Goal: Information Seeking & Learning: Learn about a topic

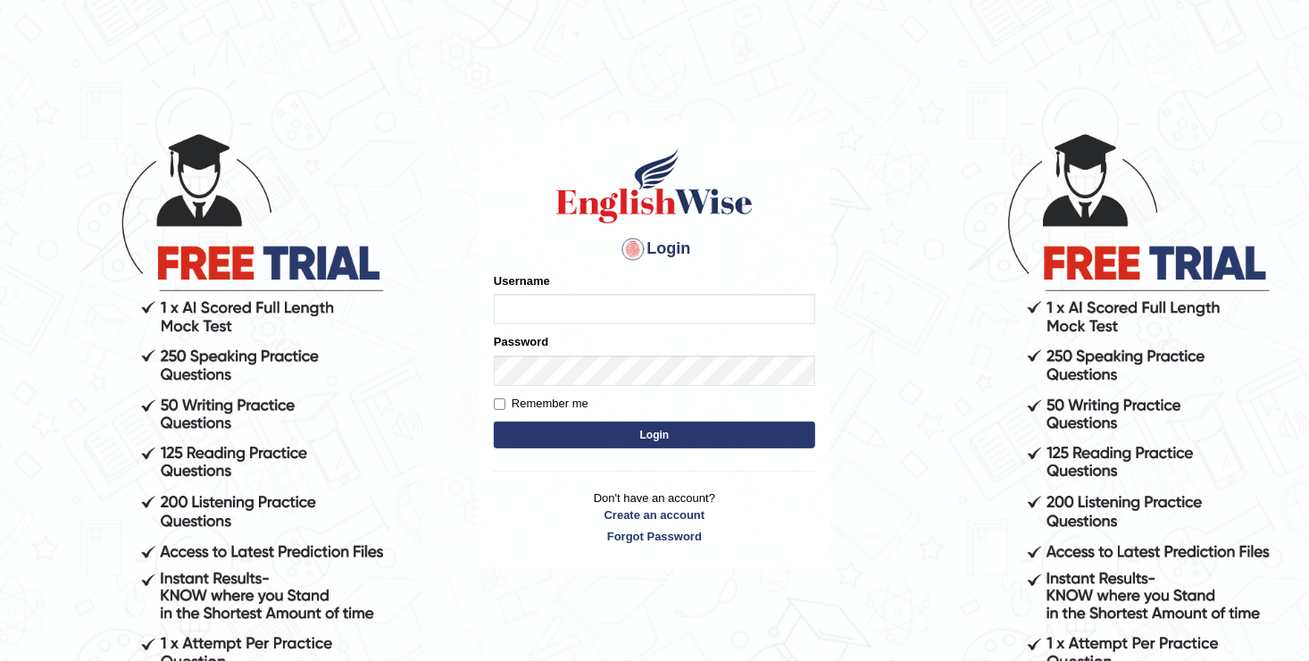
type input "[DEMOGRAPHIC_DATA]"
click at [604, 429] on button "Login" at bounding box center [654, 434] width 321 height 27
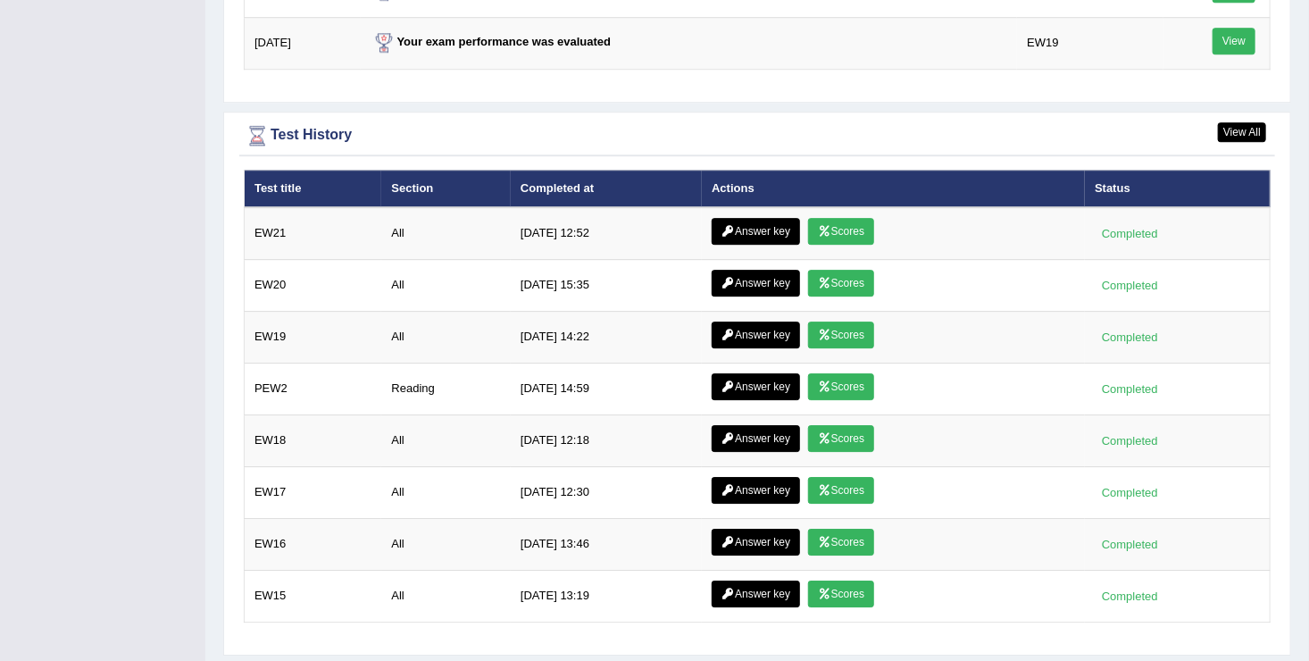
scroll to position [2536, 0]
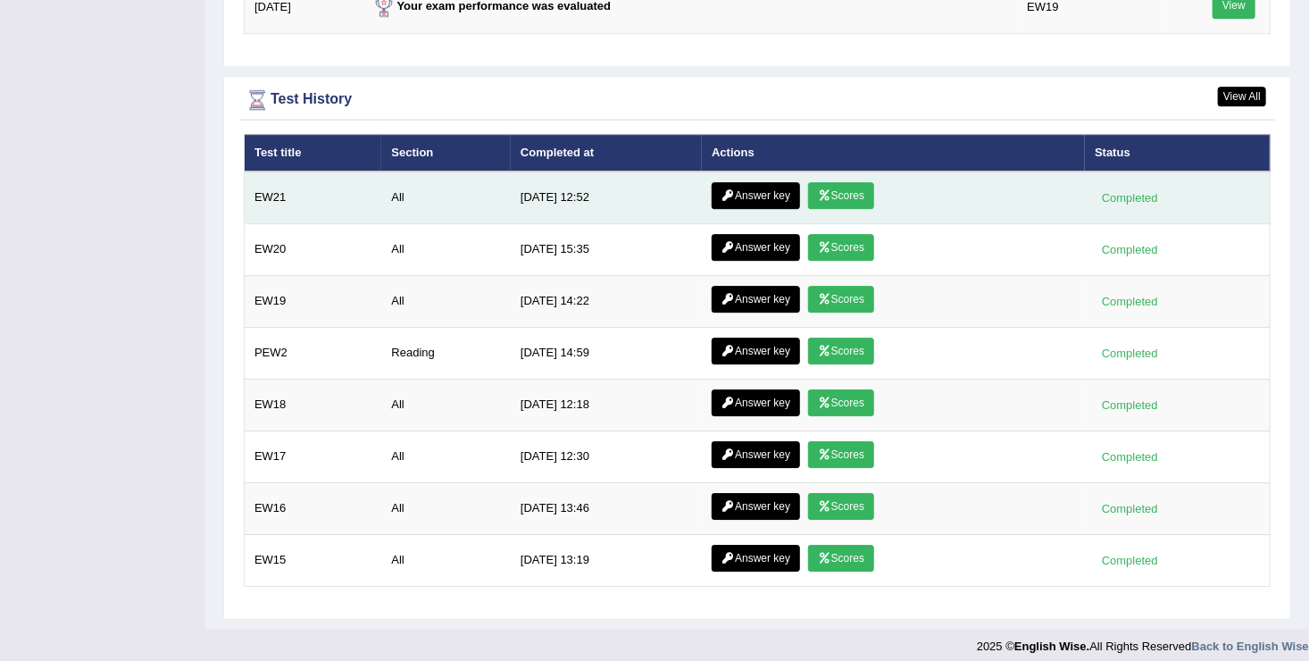
click at [864, 182] on link "Scores" at bounding box center [841, 195] width 66 height 27
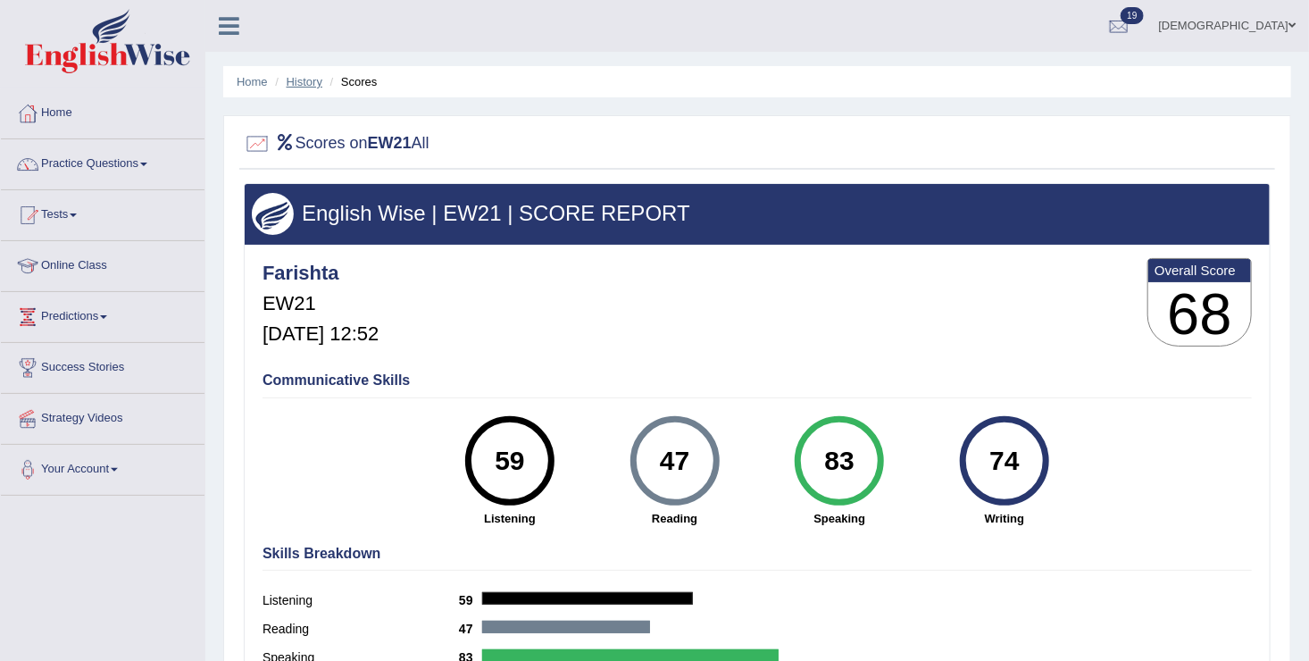
click at [304, 79] on link "History" at bounding box center [305, 81] width 36 height 13
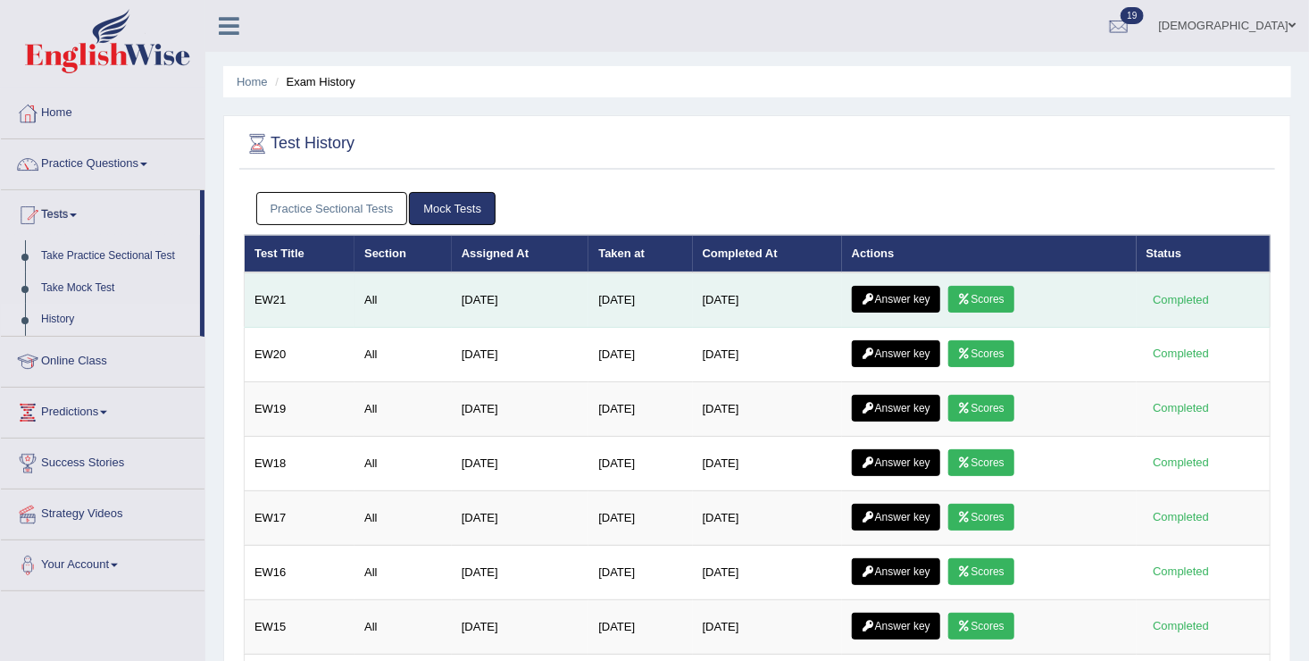
click at [912, 287] on link "Answer key" at bounding box center [896, 299] width 88 height 27
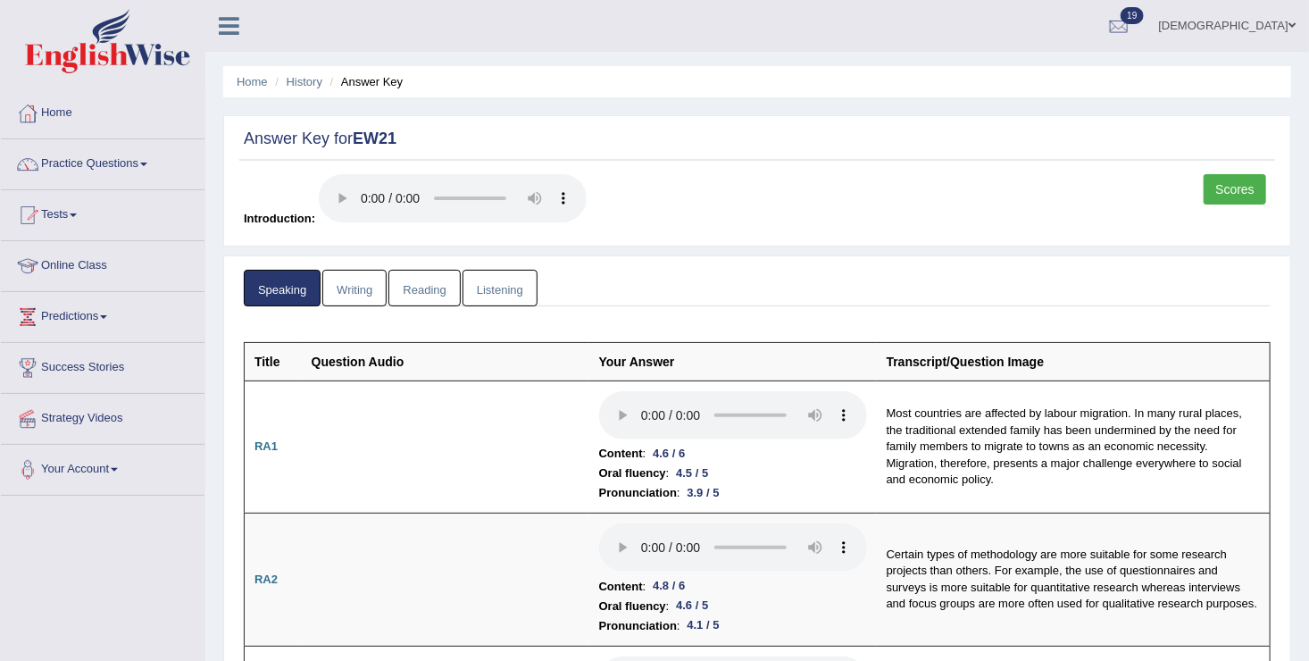
click at [427, 283] on link "Reading" at bounding box center [423, 288] width 71 height 37
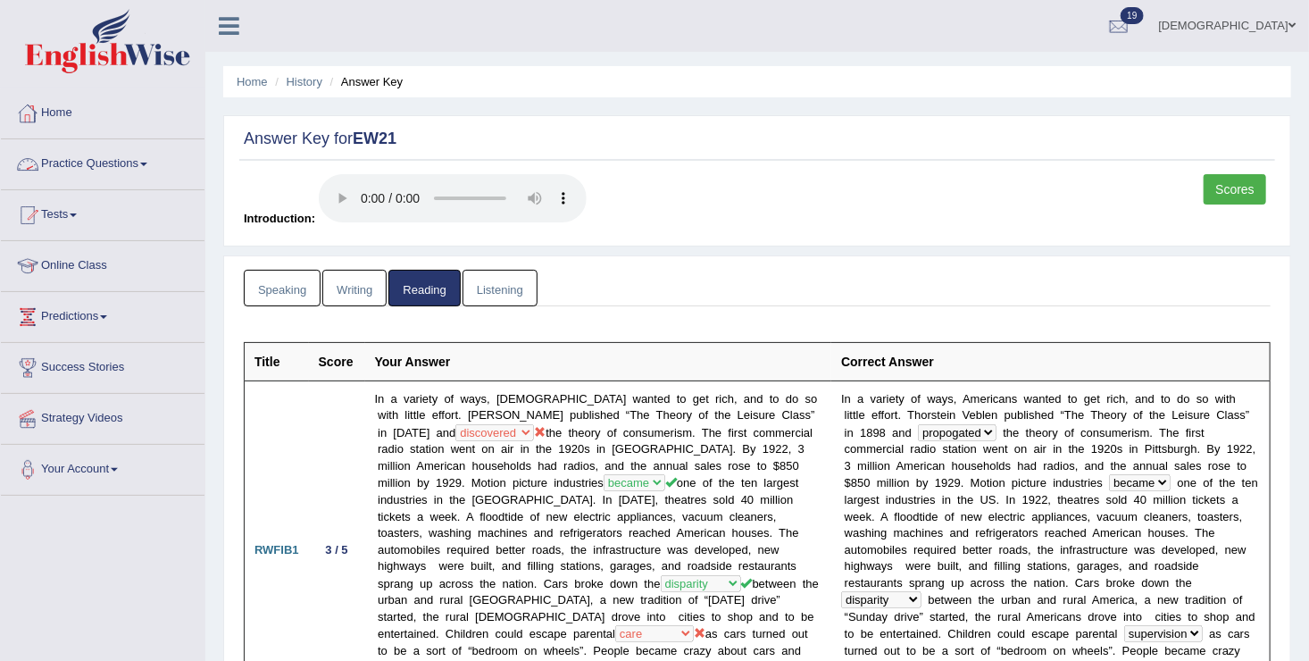
click at [123, 157] on link "Practice Questions" at bounding box center [103, 161] width 204 height 45
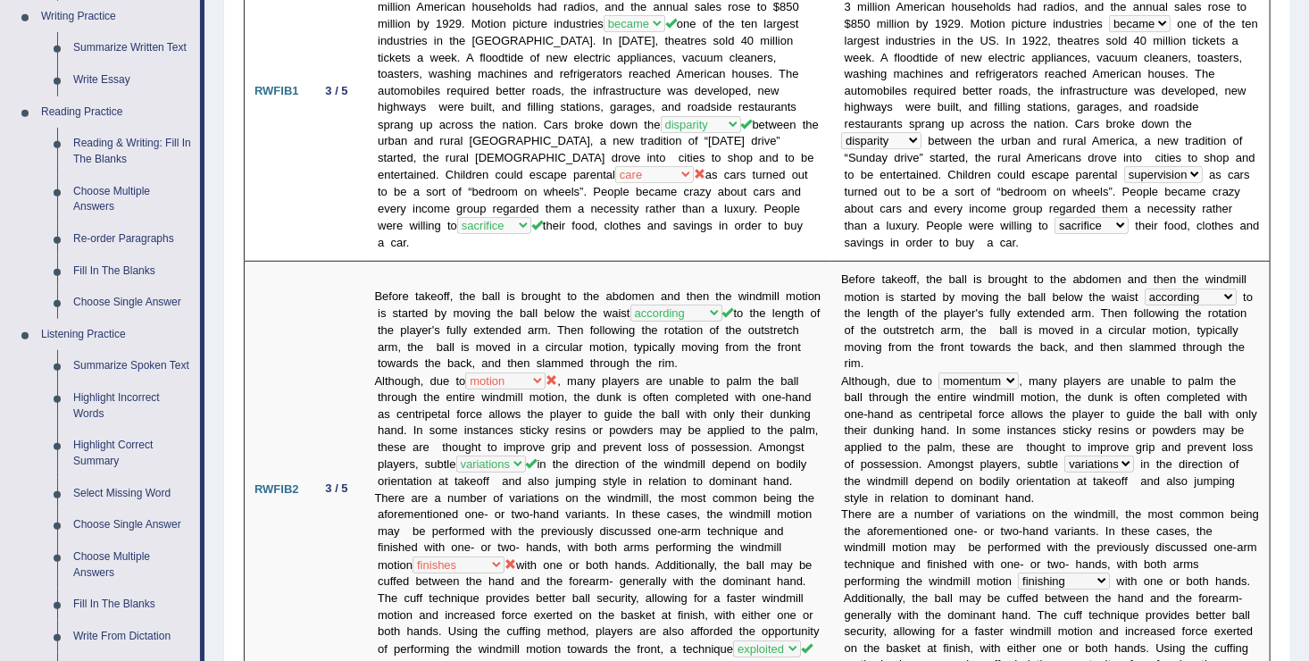
scroll to position [454, 0]
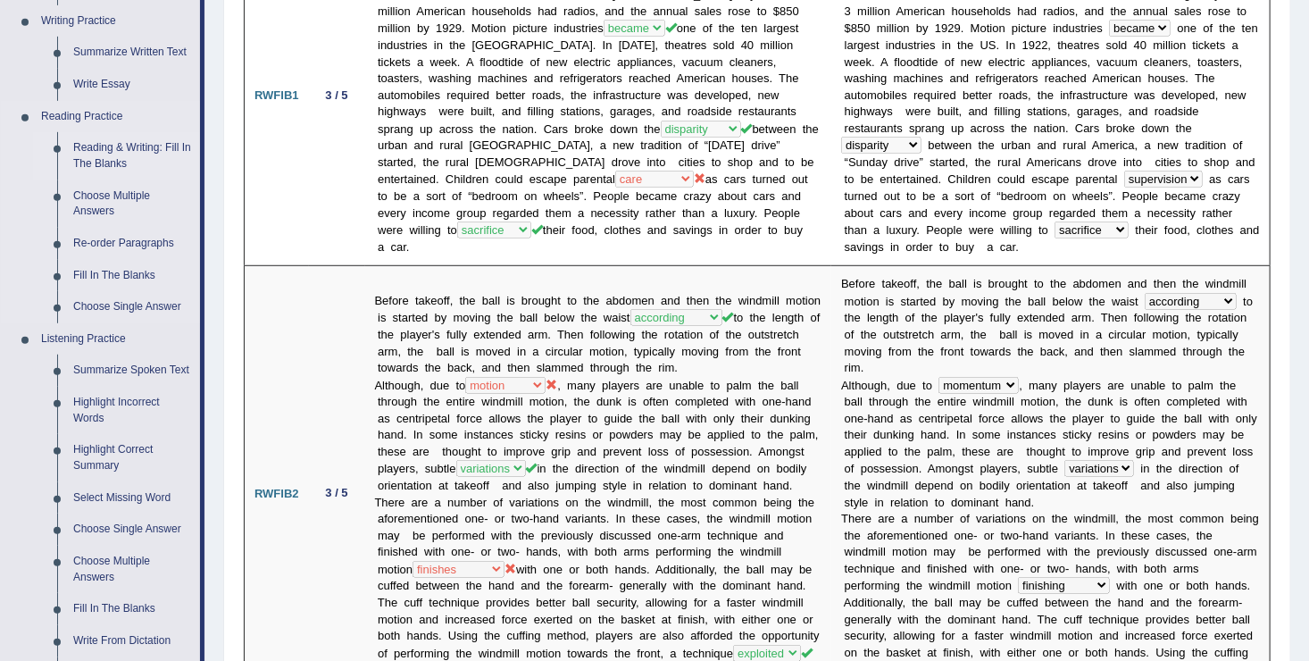
click at [141, 144] on link "Reading & Writing: Fill In The Blanks" at bounding box center [132, 155] width 135 height 47
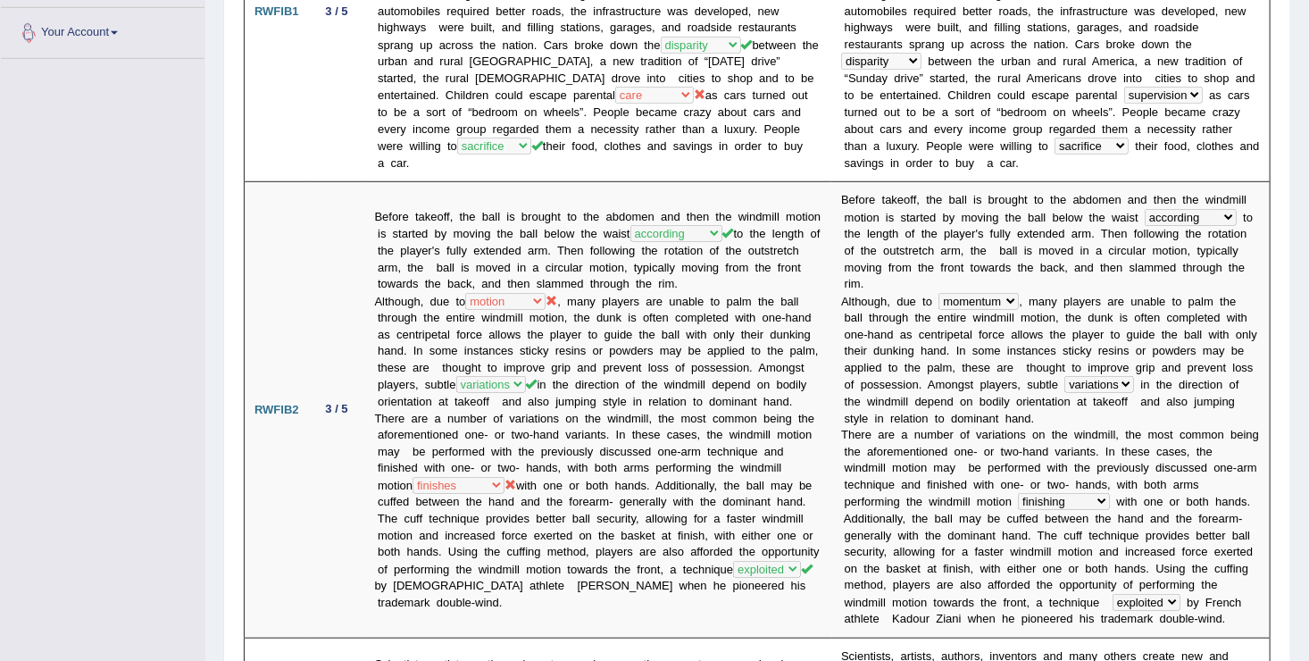
scroll to position [637, 0]
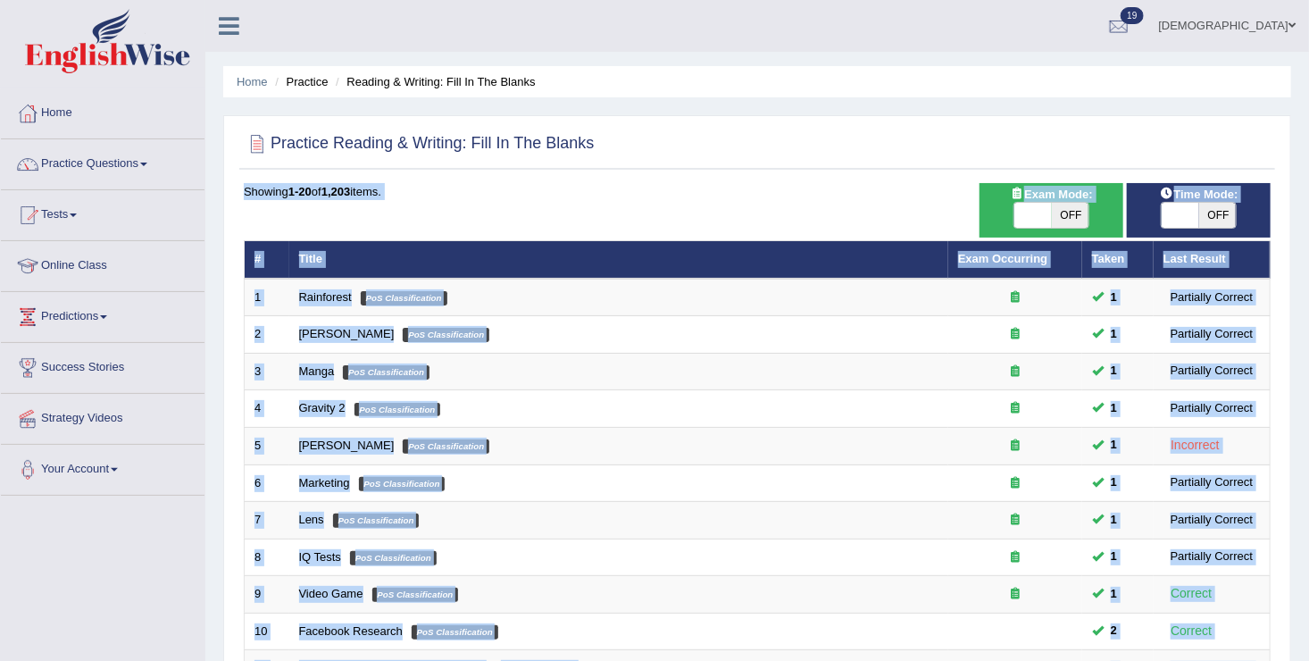
drag, startPoint x: 1292, startPoint y: 258, endPoint x: 1283, endPoint y: 416, distance: 158.3
click at [1283, 416] on div "Home Practice Reading & Writing: Fill In The Blanks Practice Reading & Writing:…" at bounding box center [757, 568] width 1104 height 1137
click at [1290, 359] on div "Practice Reading & Writing: Fill In The Blanks Time Mode: ON OFF Exam Mode: ON …" at bounding box center [757, 619] width 1068 height 1009
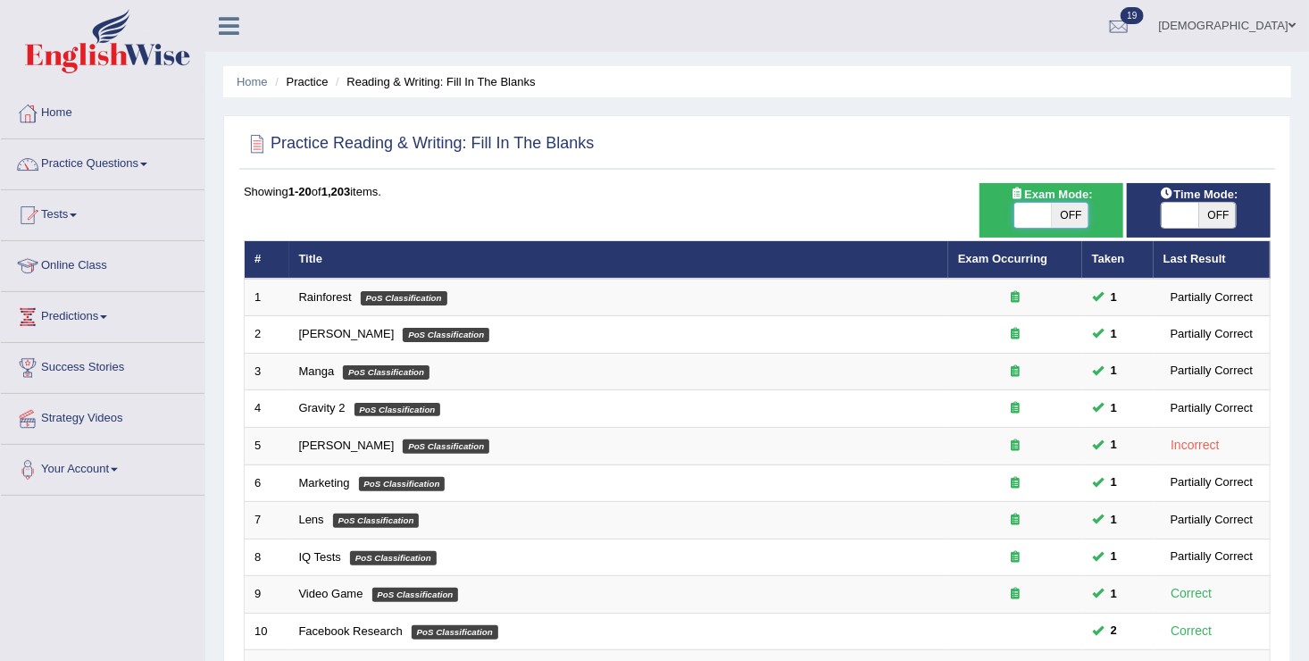
click at [1039, 207] on span at bounding box center [1033, 215] width 37 height 25
click at [1028, 215] on span at bounding box center [1032, 215] width 37 height 25
checkbox input "true"
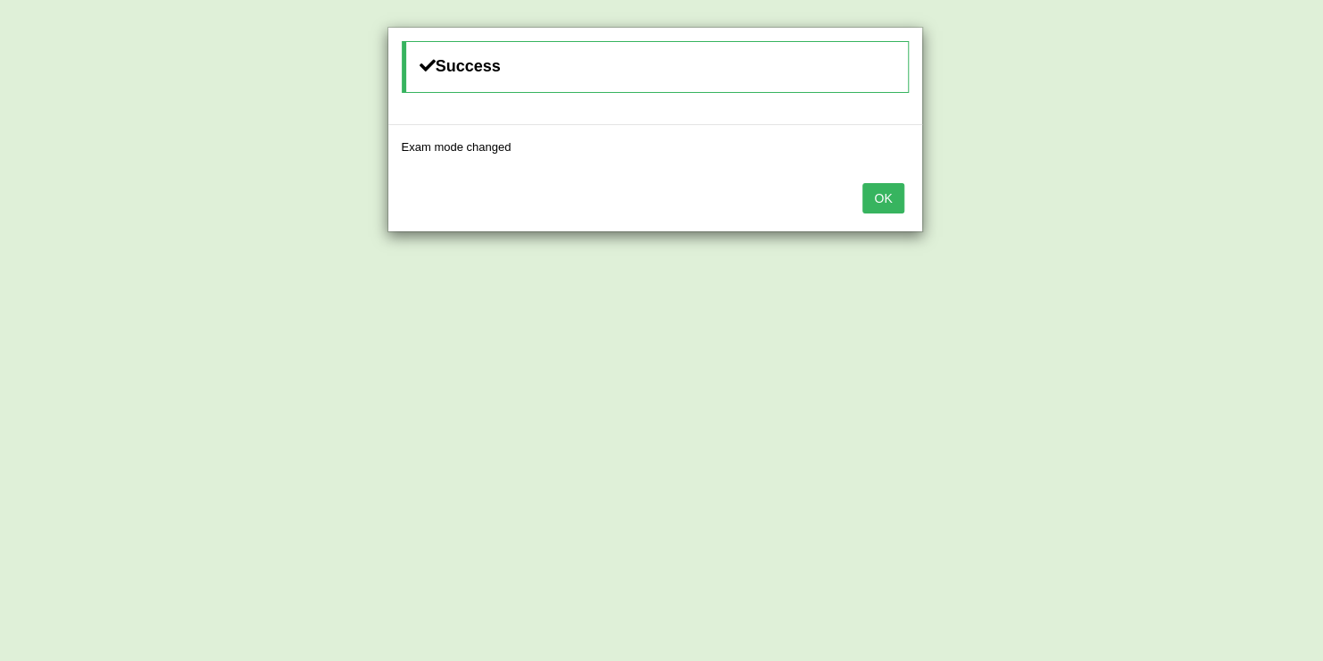
click at [886, 189] on button "OK" at bounding box center [882, 198] width 41 height 30
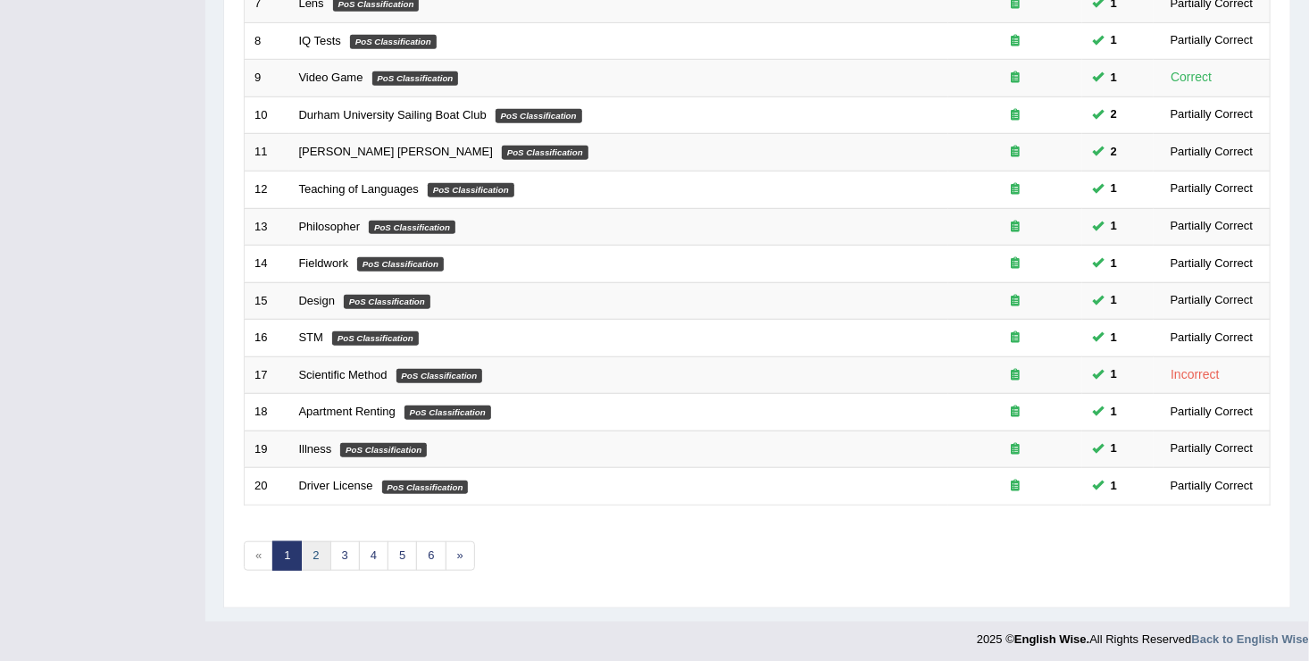
click at [321, 546] on link "2" at bounding box center [315, 555] width 29 height 29
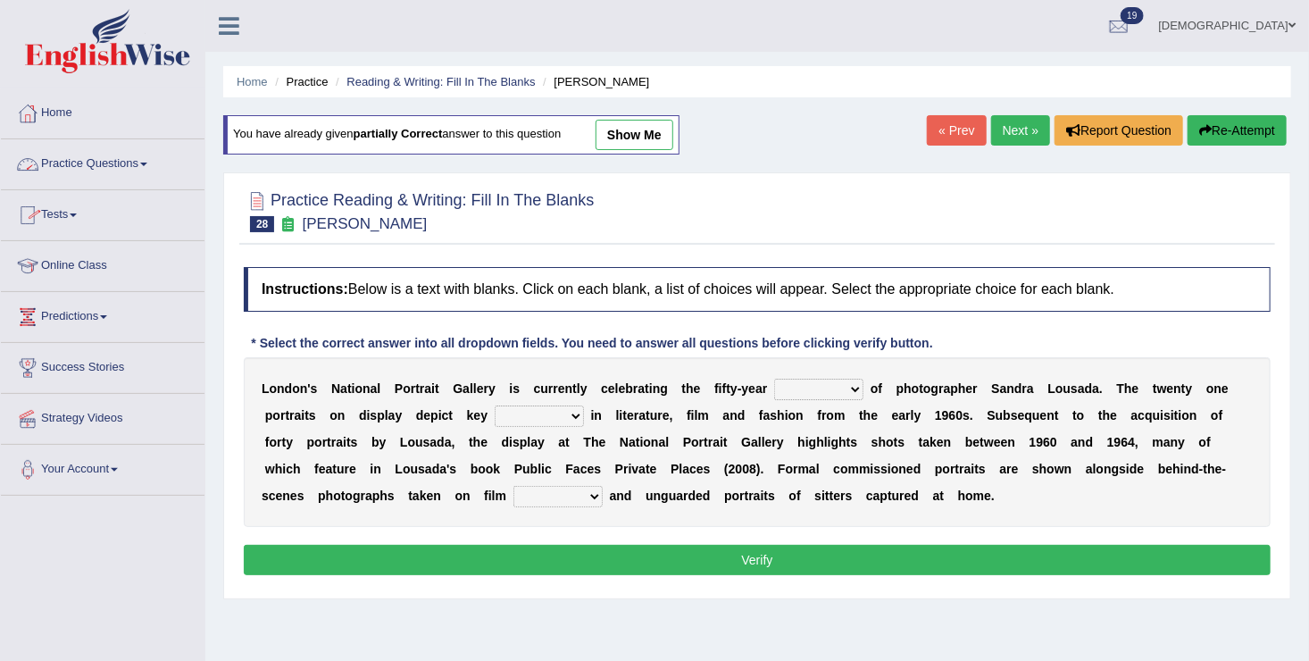
click at [135, 154] on link "Practice Questions" at bounding box center [103, 161] width 204 height 45
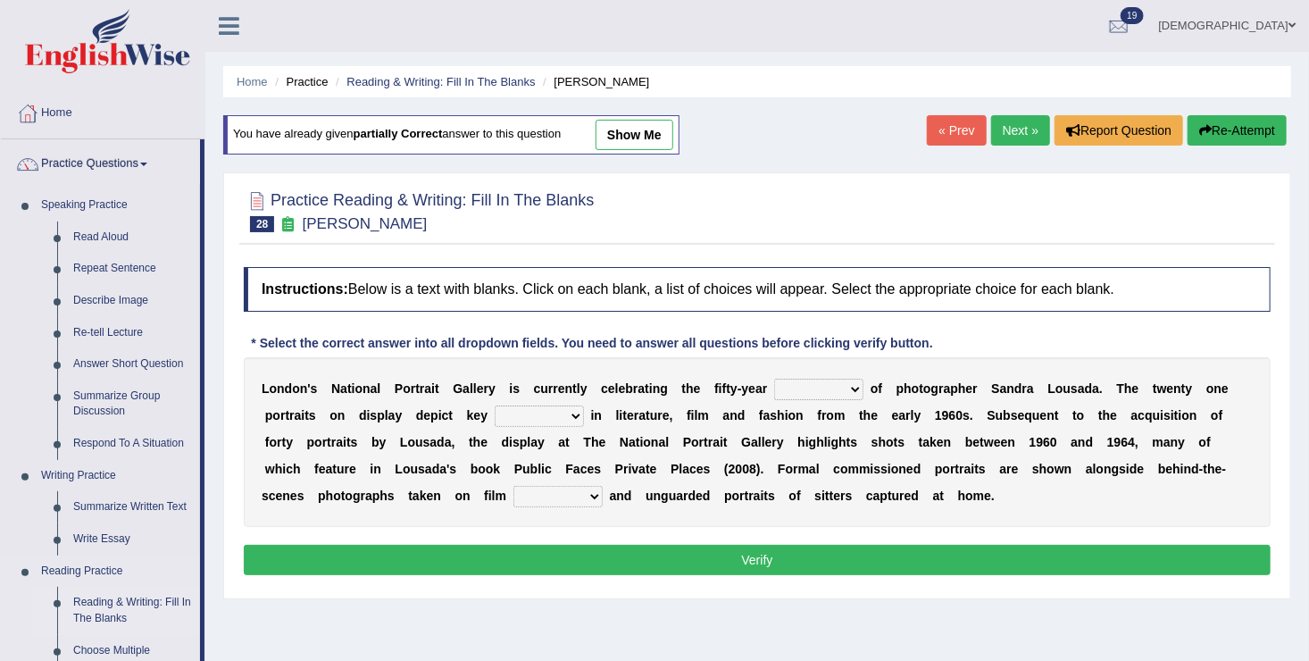
click at [129, 587] on link "Reading & Writing: Fill In The Blanks" at bounding box center [132, 610] width 135 height 47
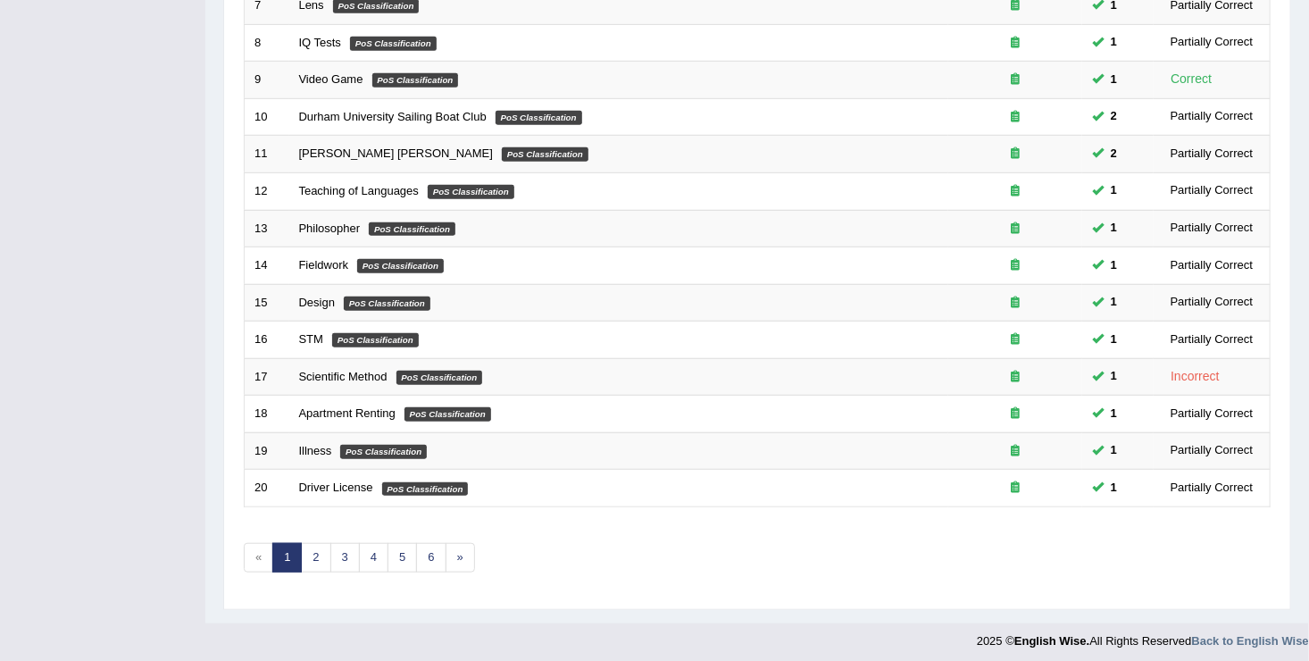
scroll to position [516, 0]
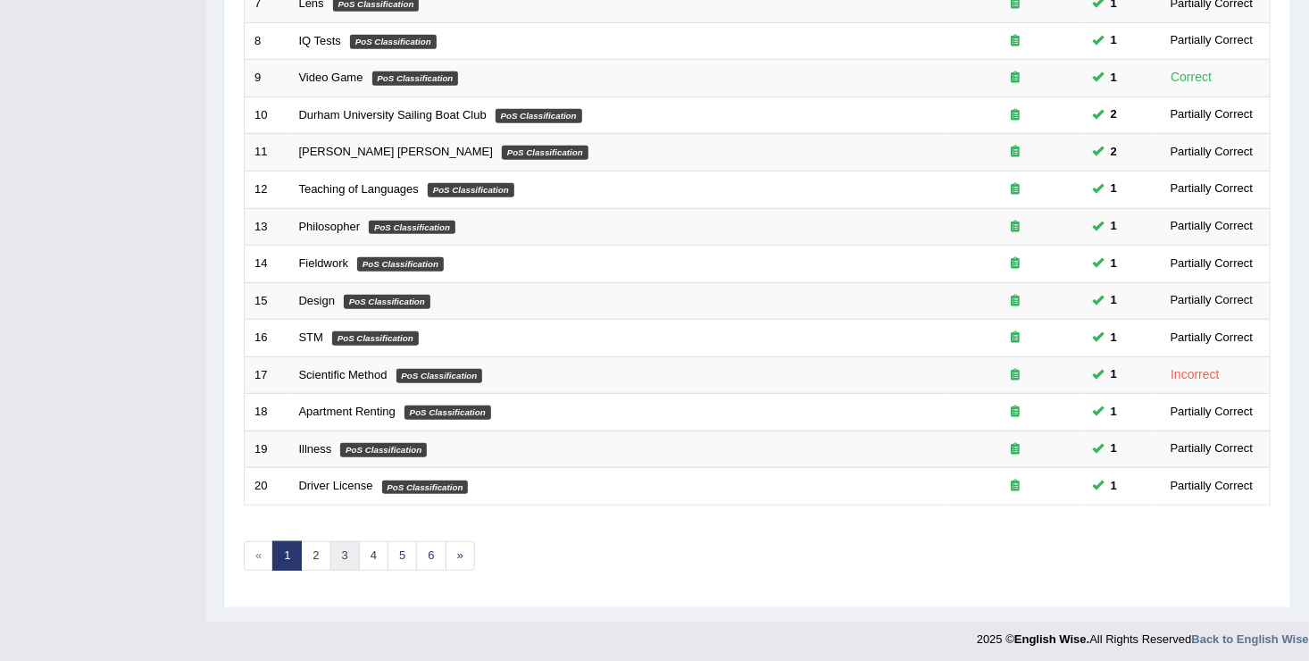
click at [353, 548] on link "3" at bounding box center [344, 555] width 29 height 29
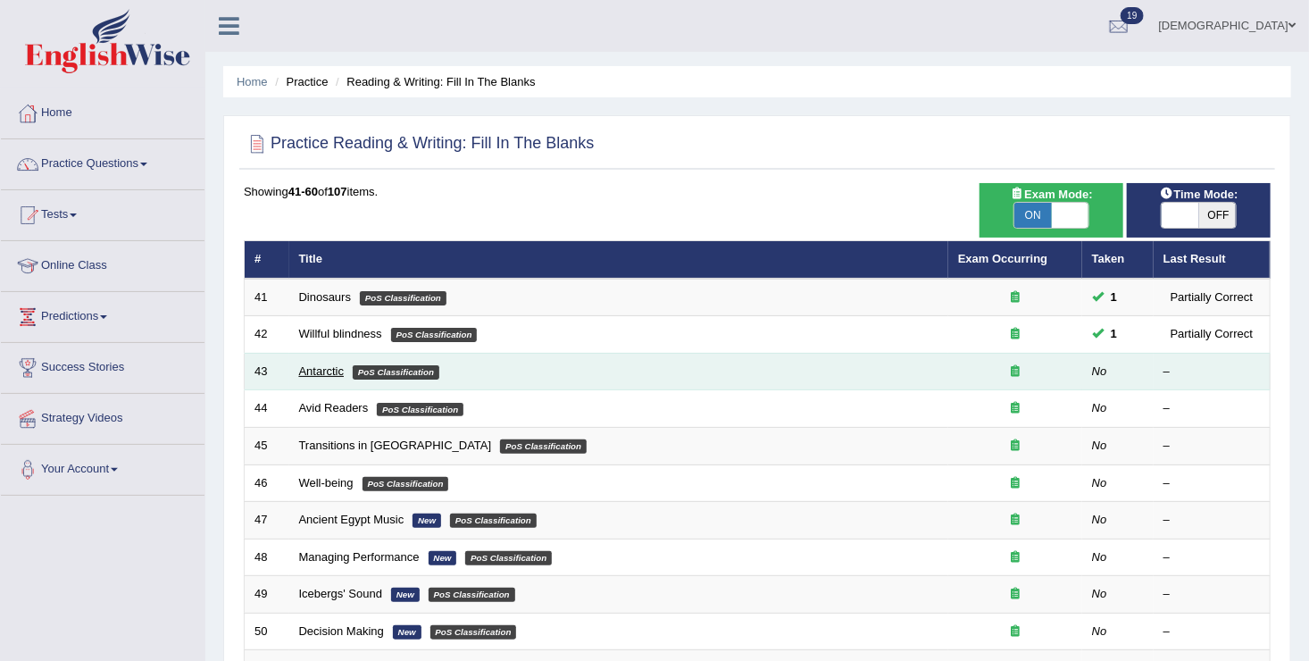
click at [321, 364] on link "Antarctic" at bounding box center [322, 370] width 46 height 13
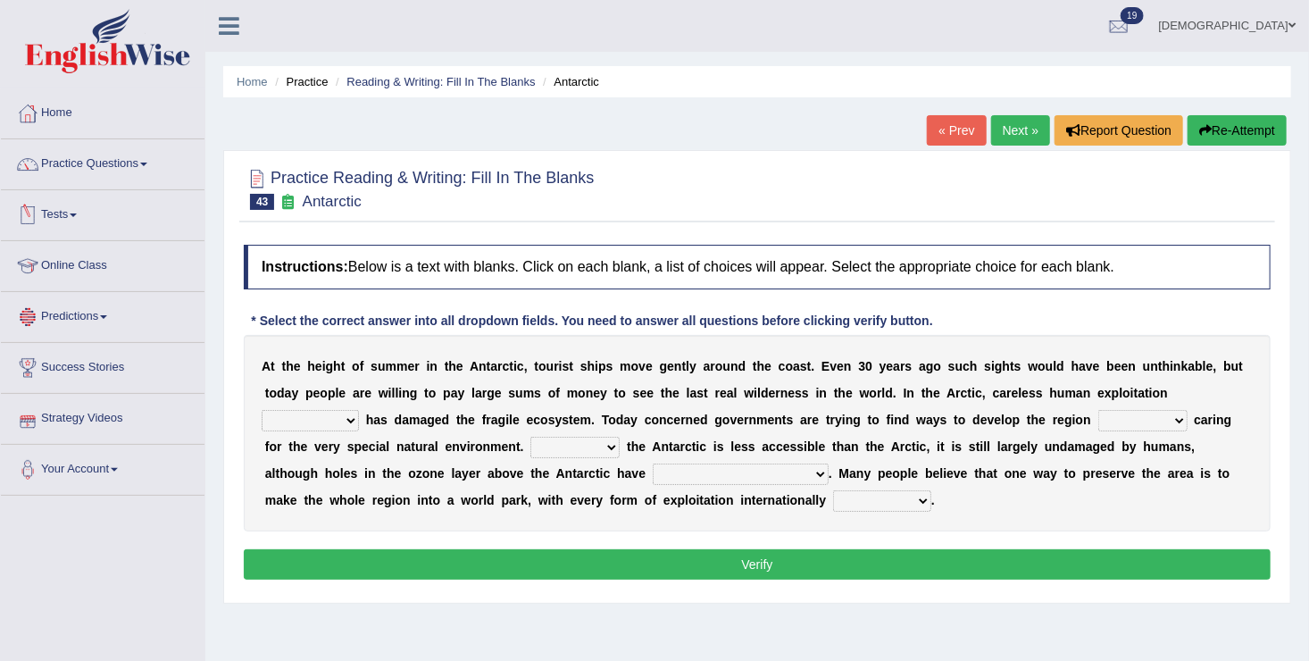
drag, startPoint x: 95, startPoint y: 609, endPoint x: 122, endPoint y: 664, distance: 61.9
click at [122, 660] on html "Toggle navigation Home Practice Questions Speaking Practice Read Aloud Repeat S…" at bounding box center [654, 330] width 1309 height 661
click at [359, 410] on select "in the future ever before on one side in the past" at bounding box center [310, 420] width 97 height 21
select select "in the past"
click at [359, 410] on select "in the future ever before on one side in the past" at bounding box center [310, 420] width 97 height 21
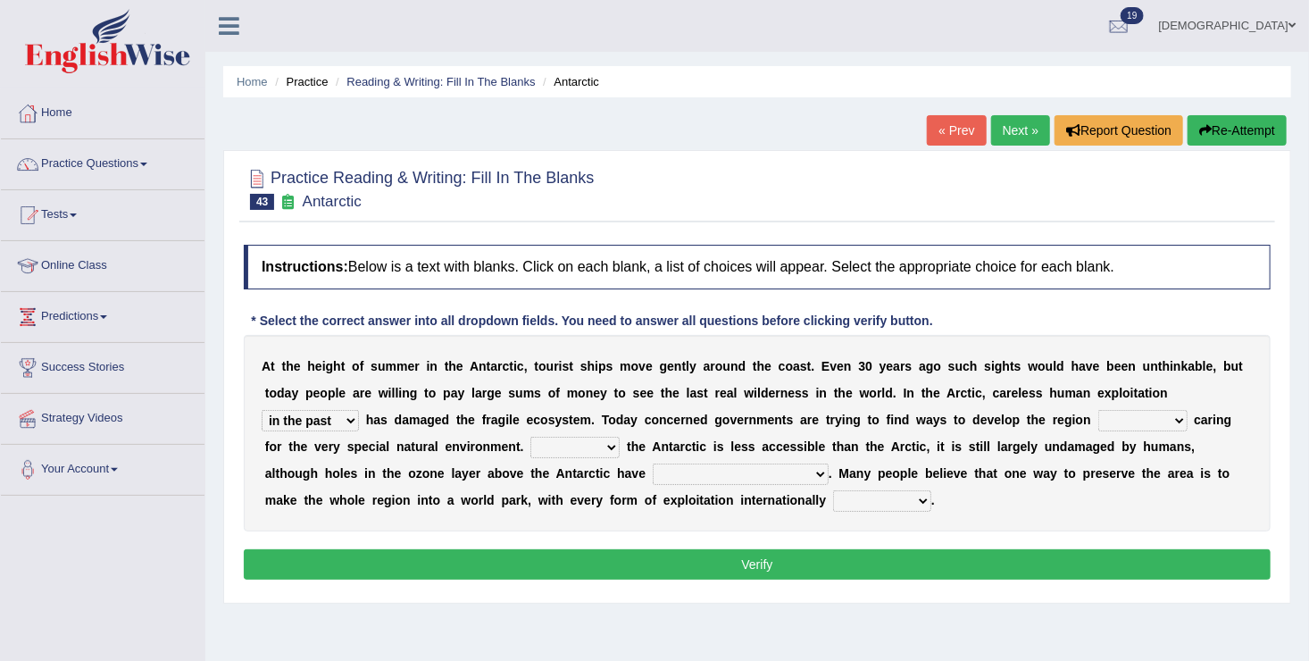
click at [1098, 424] on select "while whereas even though" at bounding box center [1142, 420] width 89 height 21
select select "while"
click at [1098, 410] on select "while whereas even though" at bounding box center [1142, 420] width 89 height 21
click at [530, 443] on select "Because Whether Unless Besides" at bounding box center [574, 447] width 89 height 21
select select "Because"
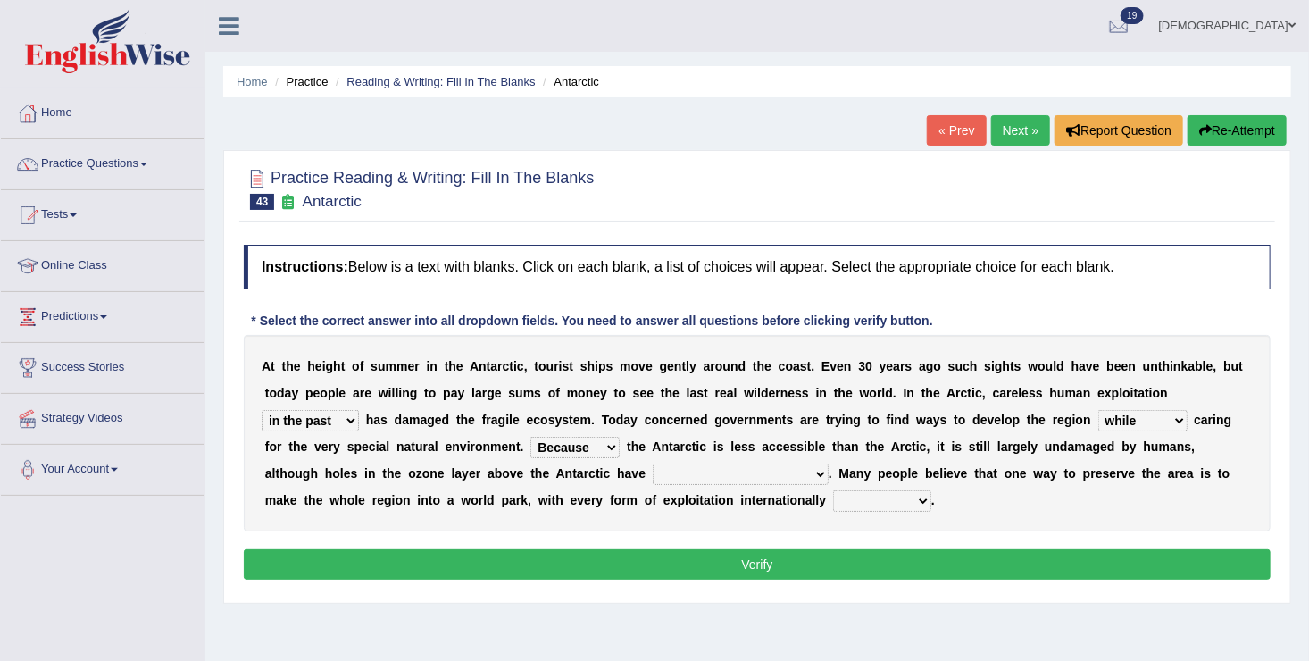
click at [530, 437] on select "Because Whether Unless Besides" at bounding box center [574, 447] width 89 height 21
click at [653, 468] on select "yet discovered ever discovered already been discovered already been discovering" at bounding box center [741, 473] width 176 height 21
select select "ever discovered"
click at [653, 463] on select "yet discovered ever discovered already been discovered already been discovering" at bounding box center [741, 473] width 176 height 21
click at [833, 504] on select "expanded spanned banned transformed" at bounding box center [882, 500] width 98 height 21
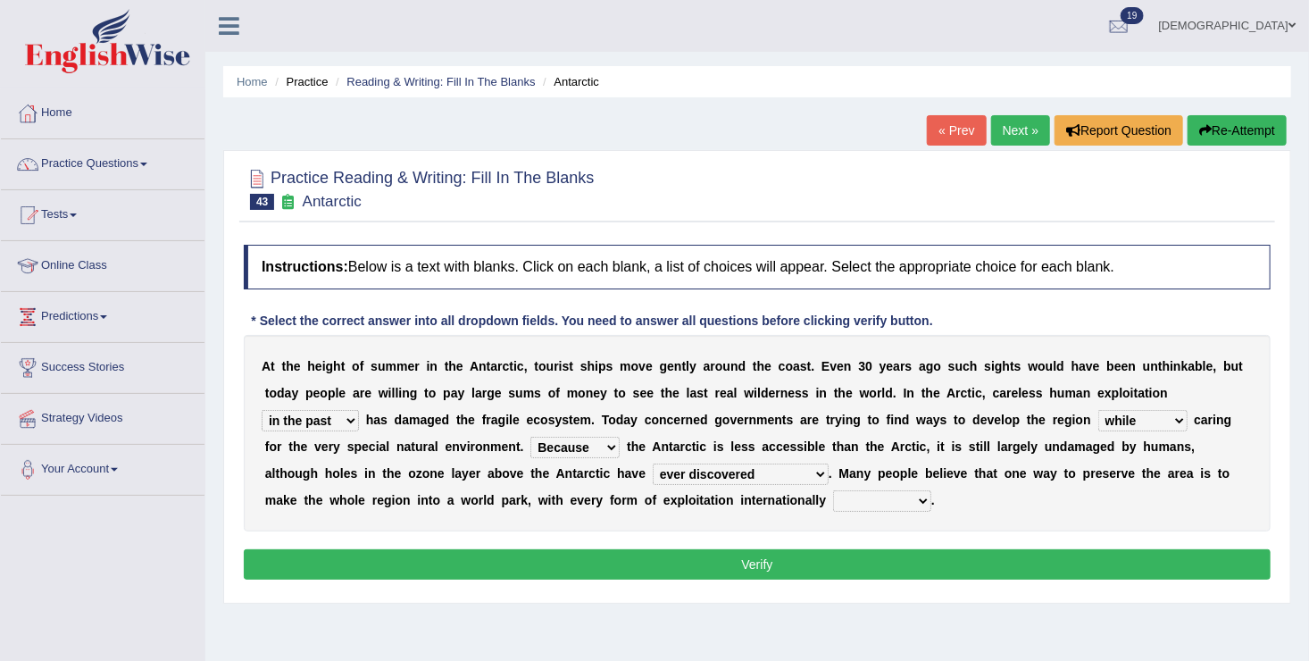
select select "transformed"
click at [833, 490] on select "expanded spanned banned transformed" at bounding box center [882, 500] width 98 height 21
click at [434, 559] on button "Verify" at bounding box center [757, 564] width 1027 height 30
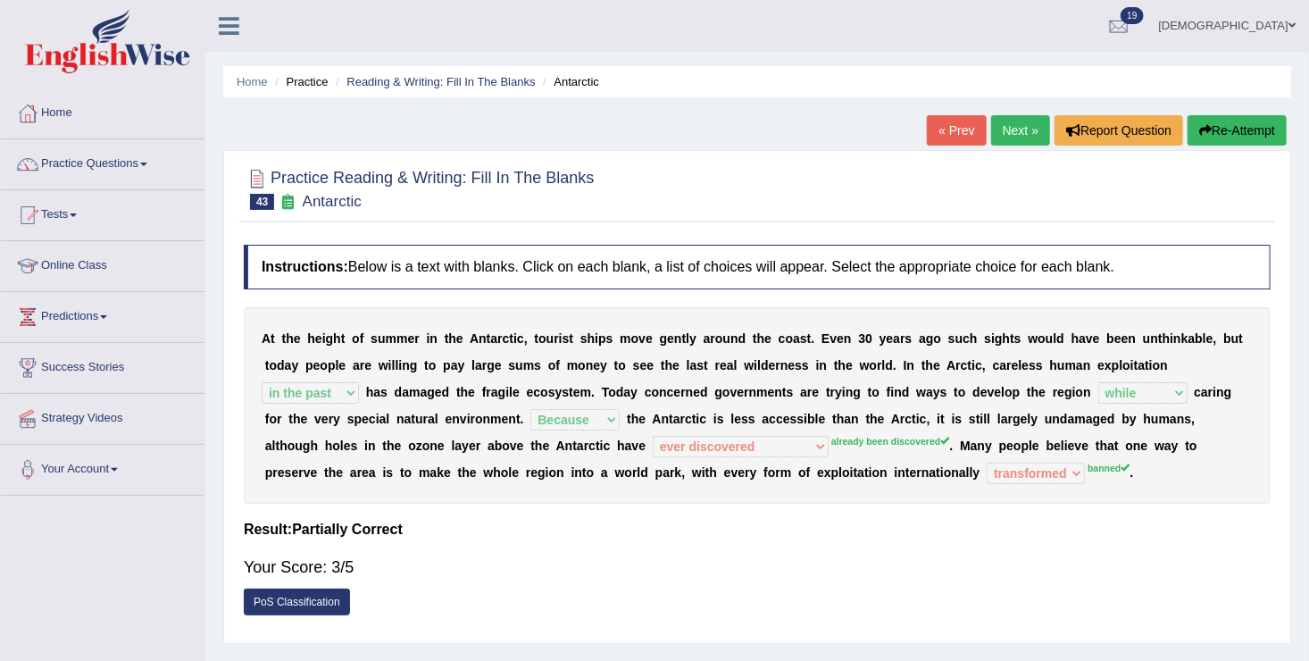
click at [77, 214] on span at bounding box center [73, 215] width 7 height 4
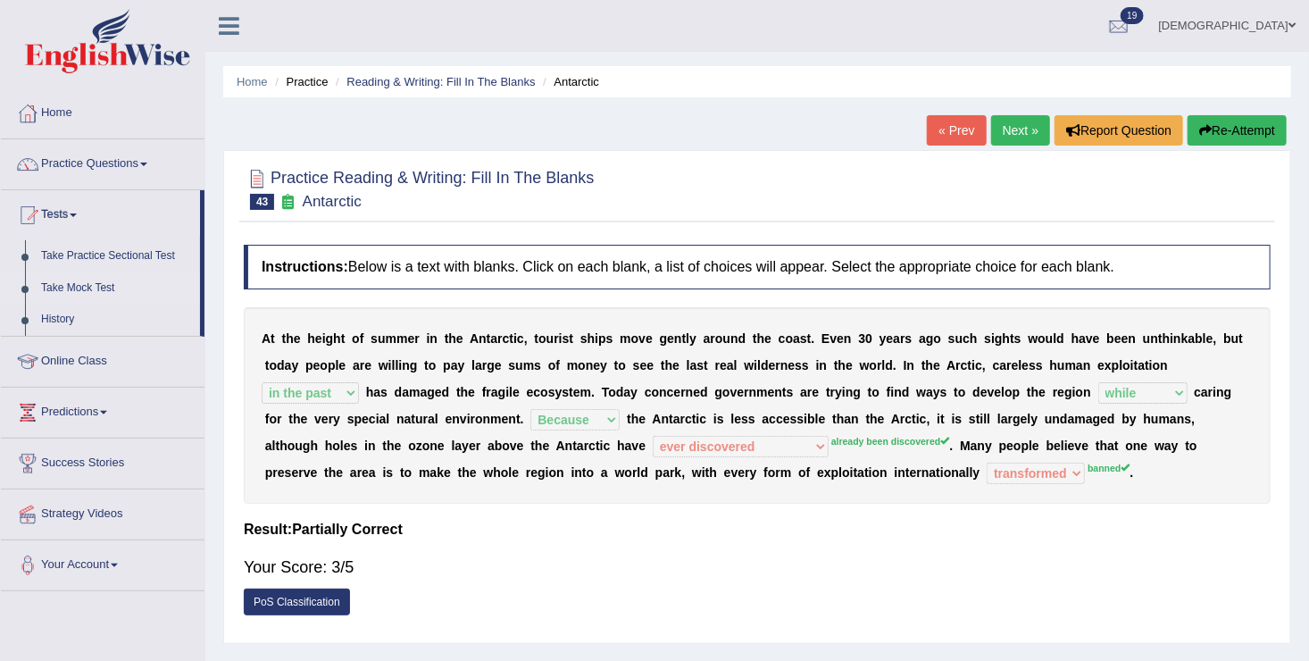
click at [71, 291] on link "Take Mock Test" at bounding box center [116, 288] width 167 height 32
click at [76, 284] on link "Take Mock Test" at bounding box center [116, 288] width 167 height 32
click at [71, 102] on link "Home" at bounding box center [103, 110] width 204 height 45
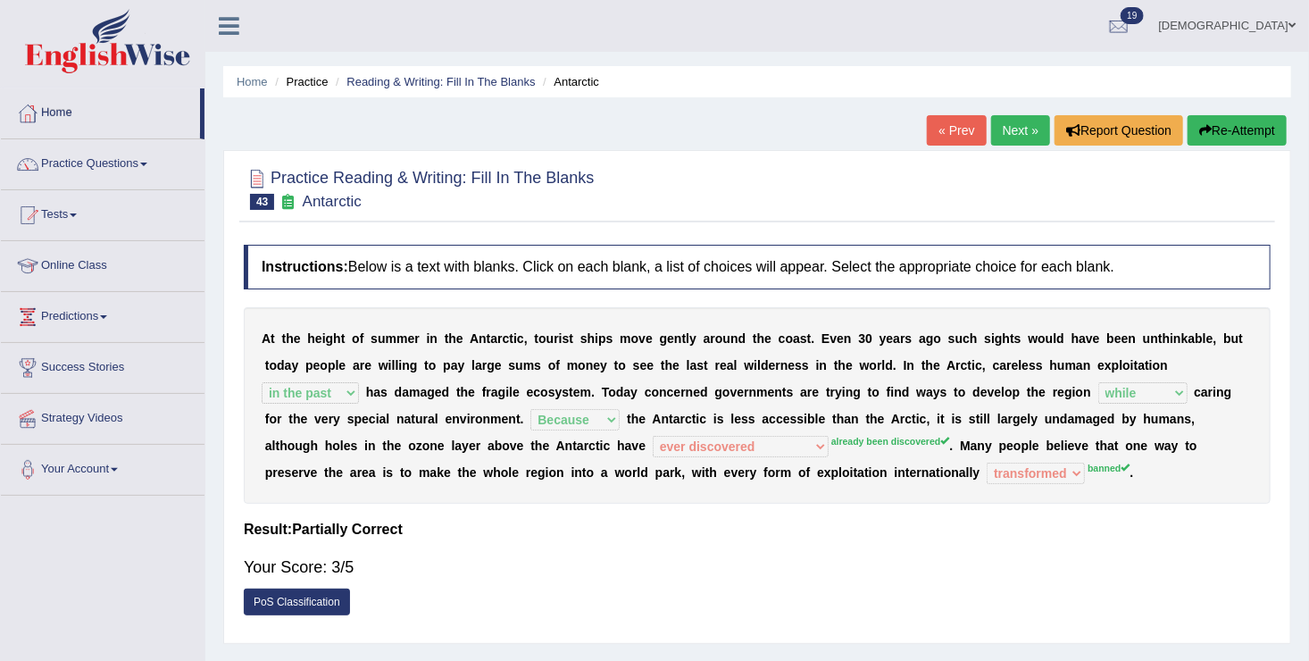
click at [1028, 145] on link "Next »" at bounding box center [1020, 130] width 59 height 30
click at [1017, 129] on link "Next »" at bounding box center [1020, 130] width 59 height 30
click at [1017, 161] on div at bounding box center [757, 188] width 1027 height 54
click at [1015, 139] on link "Next »" at bounding box center [1020, 130] width 59 height 30
click at [1021, 127] on link "Next »" at bounding box center [1020, 130] width 59 height 30
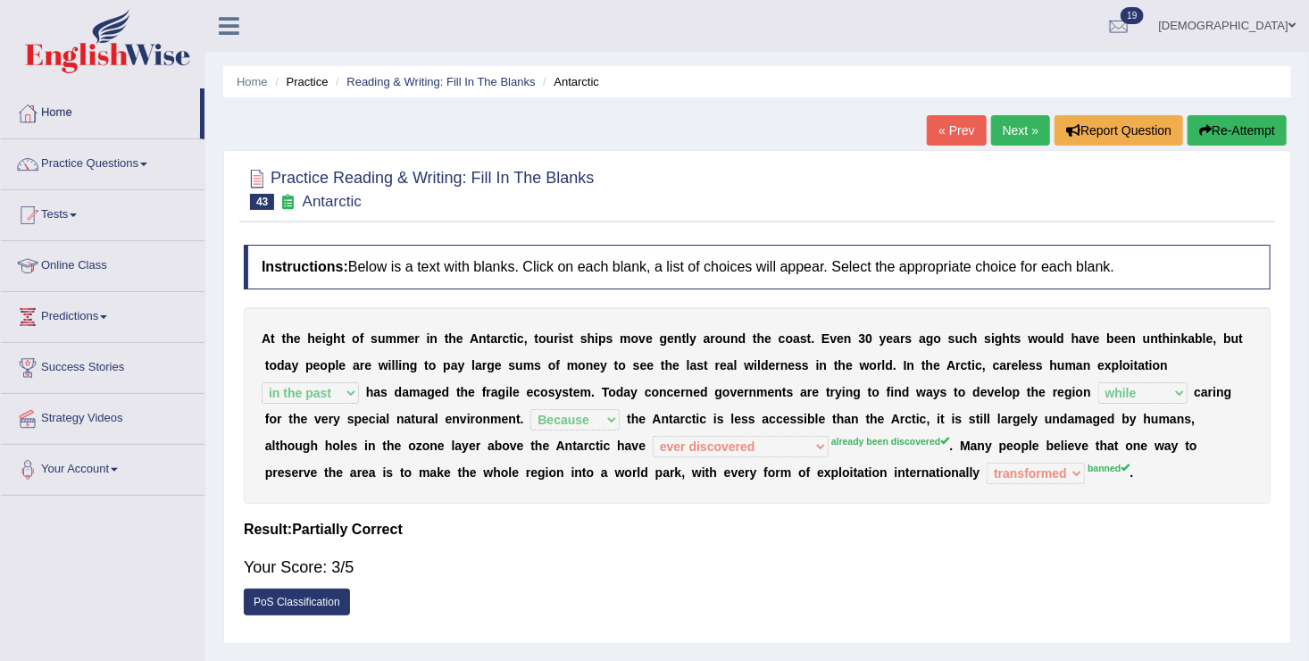
click at [1020, 121] on link "Next »" at bounding box center [1020, 130] width 59 height 30
click at [1025, 139] on link "Next »" at bounding box center [1020, 130] width 59 height 30
click at [1029, 144] on link "Next »" at bounding box center [1020, 130] width 59 height 30
click at [1028, 140] on link "Next »" at bounding box center [1020, 130] width 59 height 30
click at [1025, 137] on link "Next »" at bounding box center [1020, 130] width 59 height 30
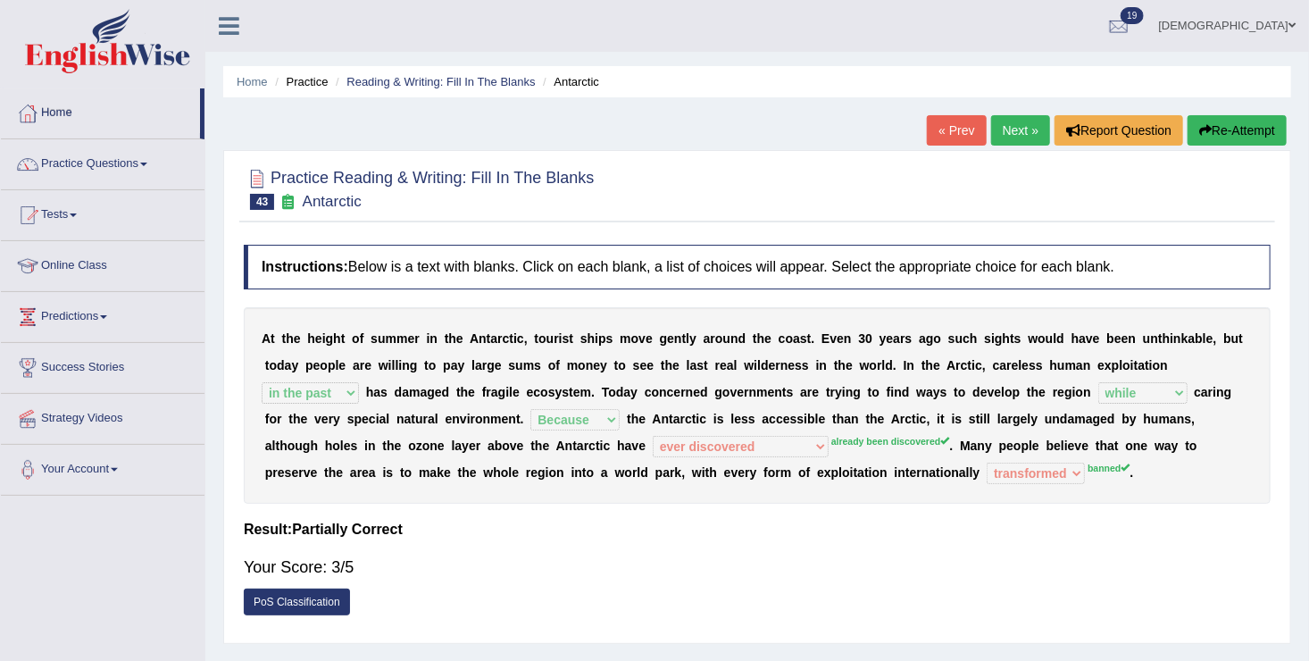
click at [1011, 123] on link "Next »" at bounding box center [1020, 130] width 59 height 30
click at [1020, 137] on link "Next »" at bounding box center [1020, 130] width 59 height 30
click at [1019, 122] on link "Next »" at bounding box center [1020, 130] width 59 height 30
click at [1020, 133] on link "Next »" at bounding box center [1020, 130] width 59 height 30
click at [1015, 128] on link "Next »" at bounding box center [1020, 130] width 59 height 30
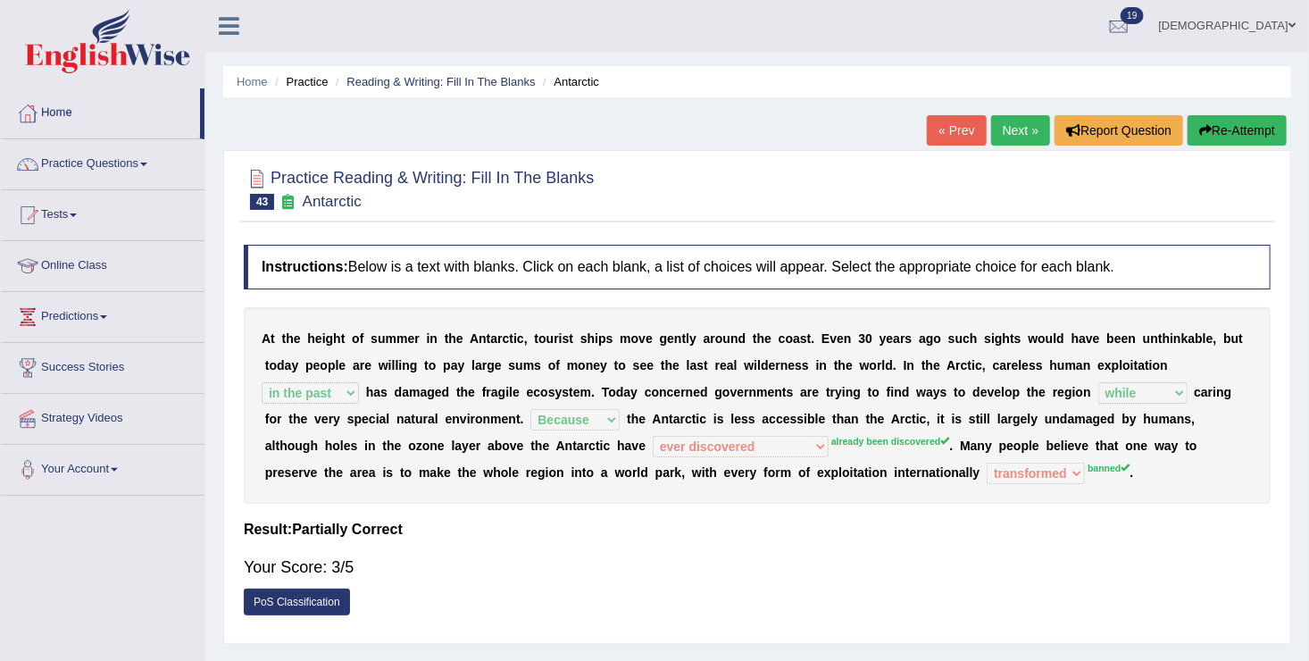
click at [1018, 136] on link "Next »" at bounding box center [1020, 130] width 59 height 30
click at [1012, 129] on link "Next »" at bounding box center [1020, 130] width 59 height 30
click at [1010, 129] on link "Next »" at bounding box center [1020, 130] width 59 height 30
click at [1271, 32] on link "farishta" at bounding box center [1226, 23] width 163 height 46
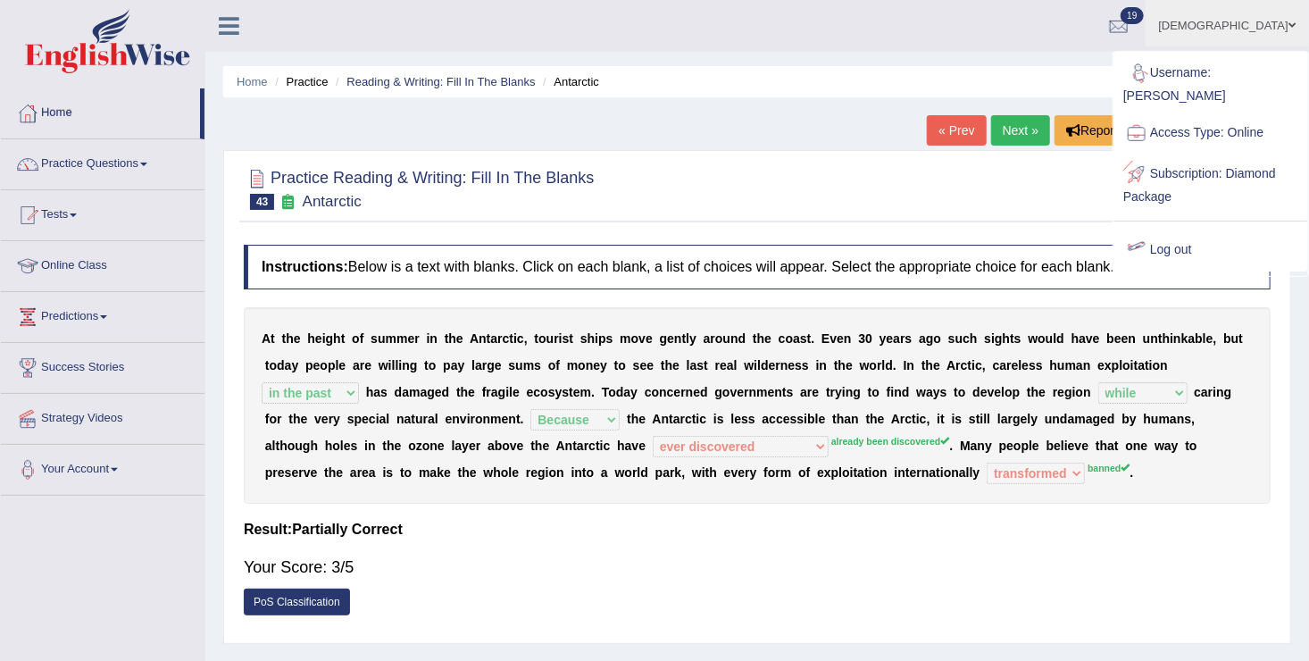
click at [1168, 229] on link "Log out" at bounding box center [1210, 249] width 193 height 41
